Goal: Information Seeking & Learning: Find specific fact

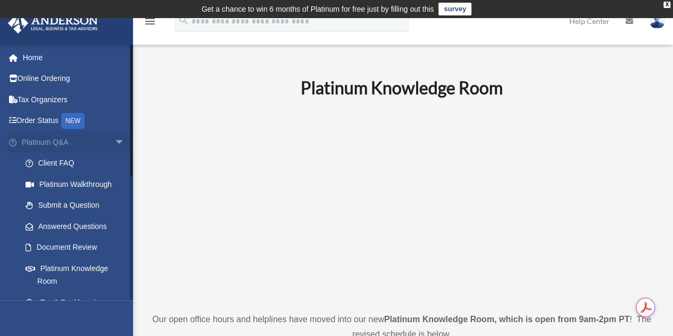
click at [114, 142] on span "arrow_drop_down" at bounding box center [124, 142] width 21 height 22
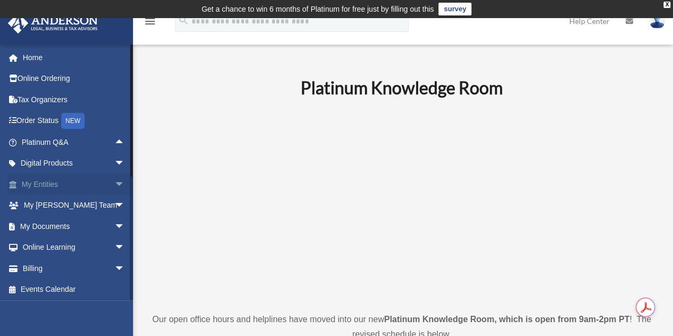
click at [114, 182] on span "arrow_drop_down" at bounding box center [124, 184] width 21 height 22
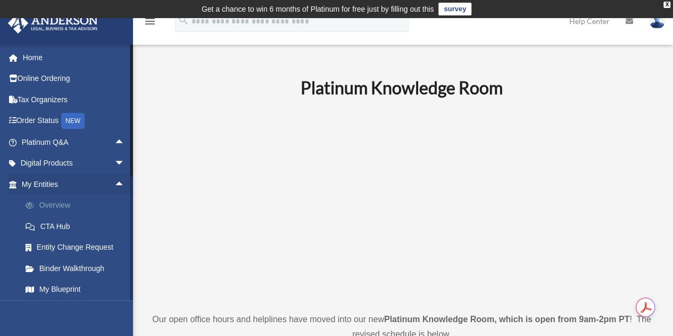
click at [58, 207] on link "Overview" at bounding box center [78, 205] width 126 height 21
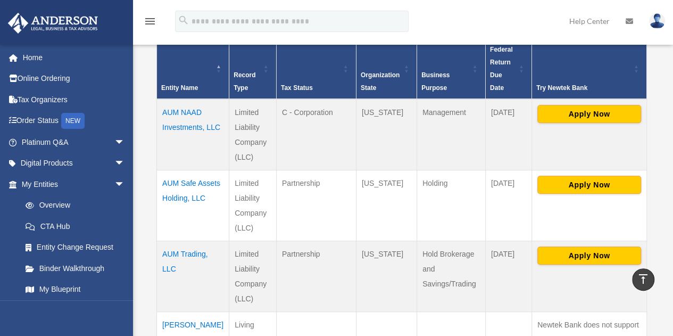
scroll to position [254, 0]
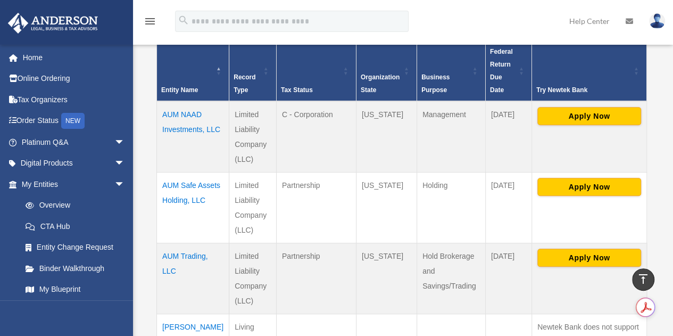
click at [167, 243] on td "AUM Trading, LLC" at bounding box center [193, 278] width 72 height 71
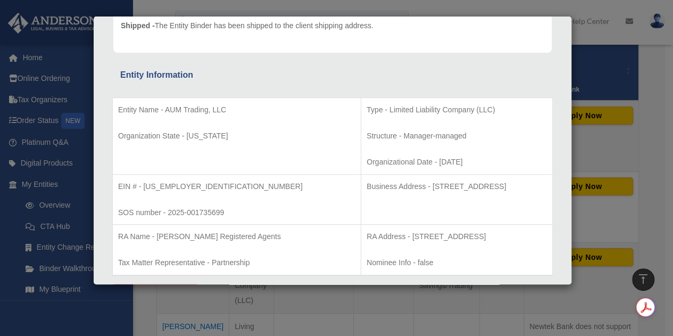
scroll to position [0, 0]
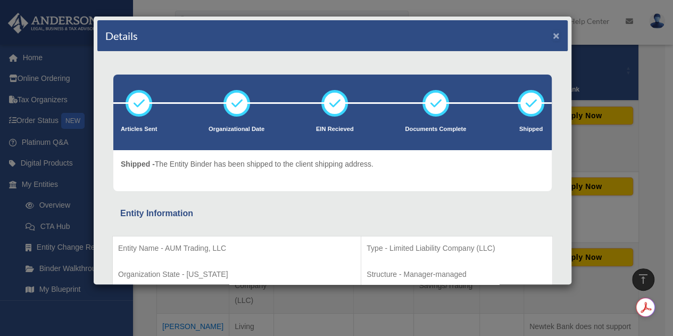
click at [553, 35] on button "×" at bounding box center [556, 35] width 7 height 11
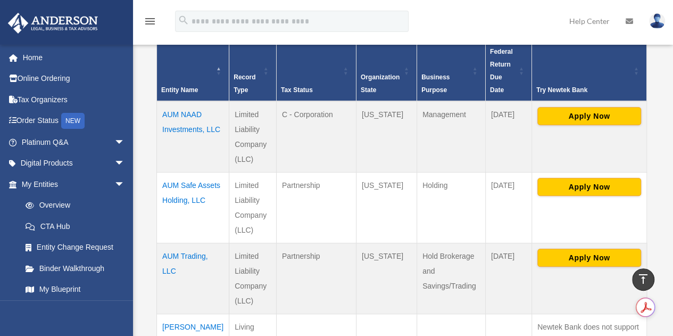
click at [176, 244] on td "AUM Trading, LLC" at bounding box center [193, 278] width 72 height 71
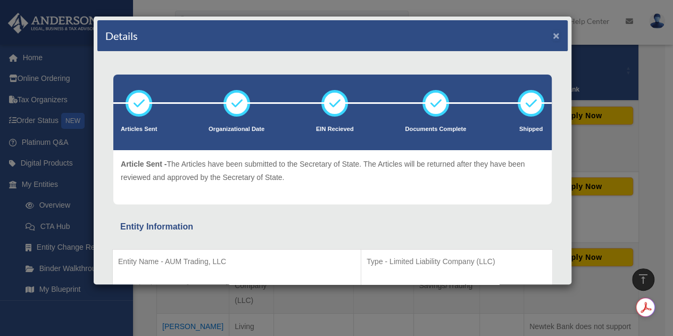
click at [553, 34] on button "×" at bounding box center [556, 35] width 7 height 11
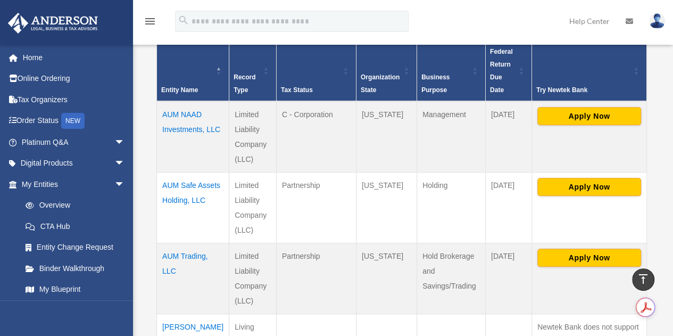
click at [547, 34] on div "menu search Site Menu add amitbhave@hotmail.com My Profile Reset Password Logou…" at bounding box center [336, 26] width 657 height 36
click at [171, 109] on td "AUM NAAD Investments, LLC" at bounding box center [193, 136] width 72 height 71
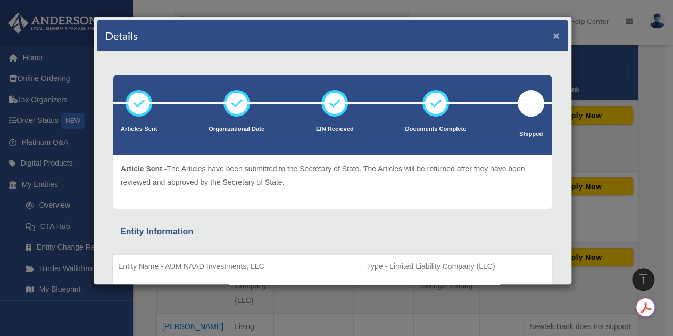
click at [553, 34] on button "×" at bounding box center [556, 35] width 7 height 11
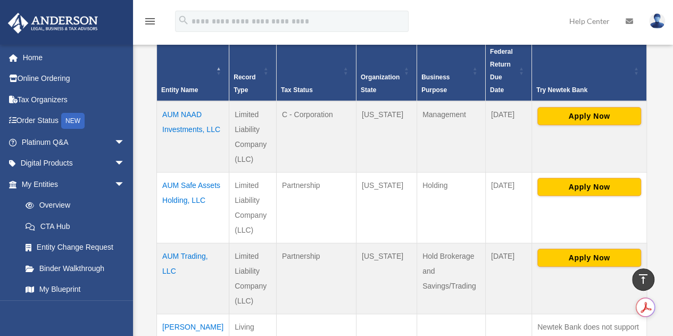
click at [169, 252] on td "AUM Trading, LLC" at bounding box center [193, 278] width 72 height 71
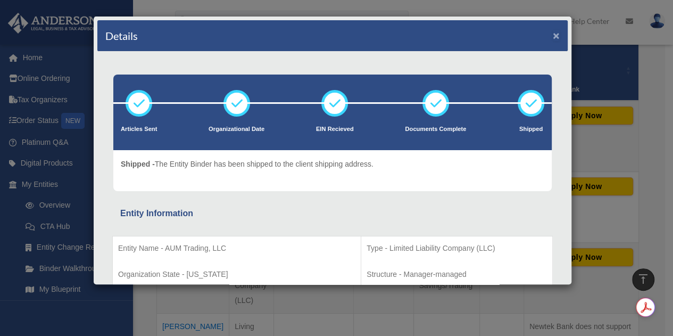
click at [553, 34] on button "×" at bounding box center [556, 35] width 7 height 11
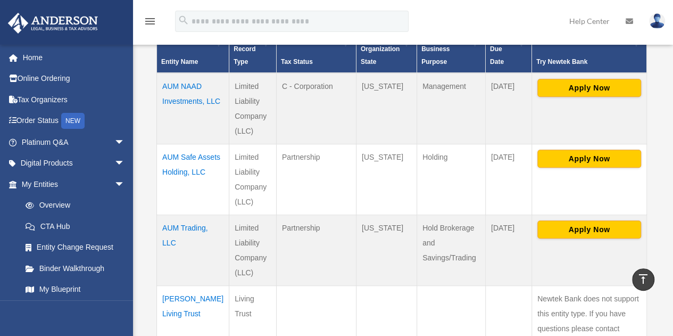
scroll to position [281, 0]
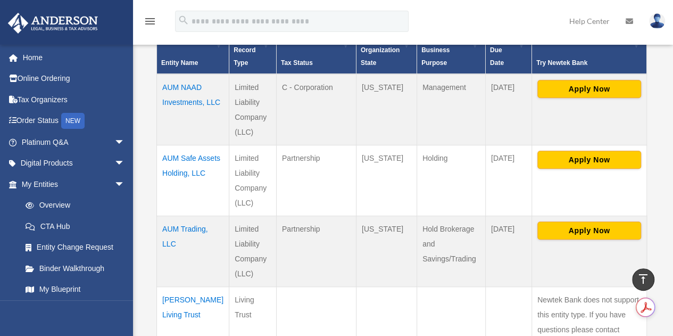
click at [175, 227] on td "AUM Trading, LLC" at bounding box center [193, 250] width 72 height 71
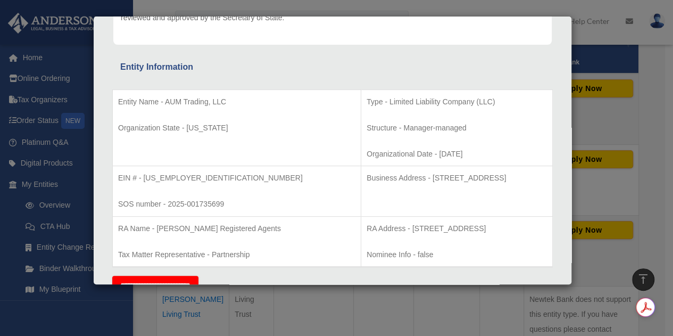
scroll to position [0, 0]
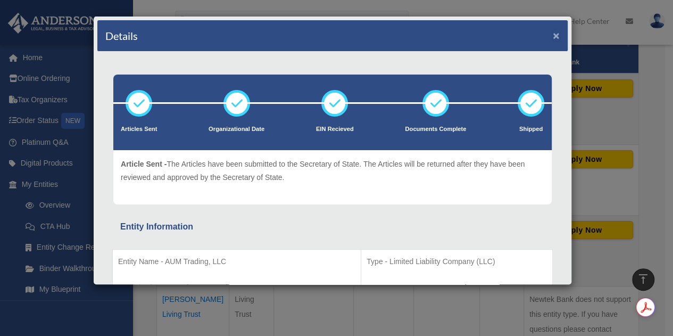
click at [553, 35] on button "×" at bounding box center [556, 35] width 7 height 11
